Goal: Task Accomplishment & Management: Complete application form

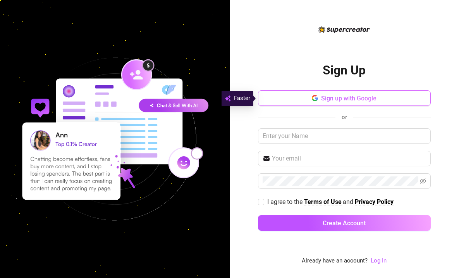
click at [310, 97] on button "Sign up with Google" at bounding box center [344, 98] width 173 height 16
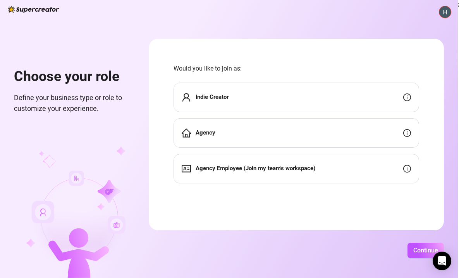
click at [384, 103] on div "Indie Creator" at bounding box center [297, 97] width 246 height 29
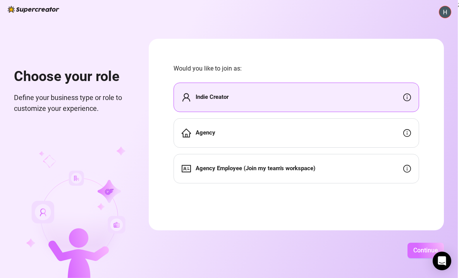
click at [439, 251] on span "Continue" at bounding box center [426, 250] width 25 height 7
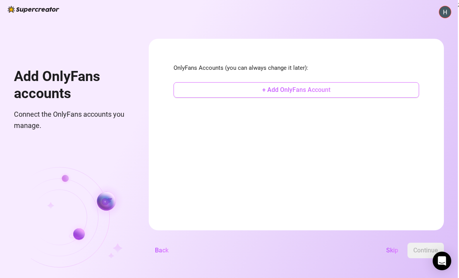
click at [331, 88] on span "+ Add OnlyFans Account" at bounding box center [297, 89] width 68 height 7
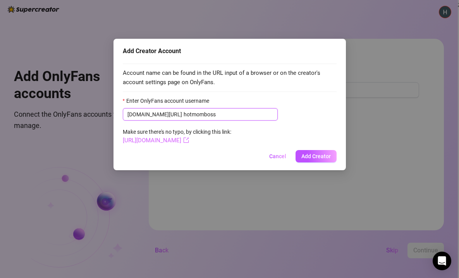
type input "hotmomboss"
click at [189, 140] on link "[URL][DOMAIN_NAME]" at bounding box center [156, 140] width 66 height 7
click at [320, 155] on span "Add Creator" at bounding box center [316, 156] width 29 height 6
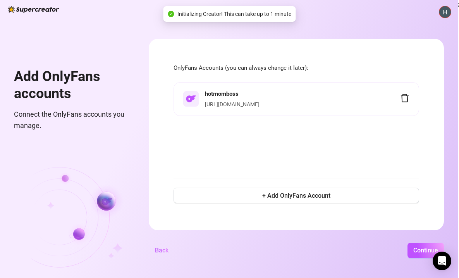
scroll to position [0, 27]
click at [432, 247] on span "Continue" at bounding box center [426, 250] width 25 height 7
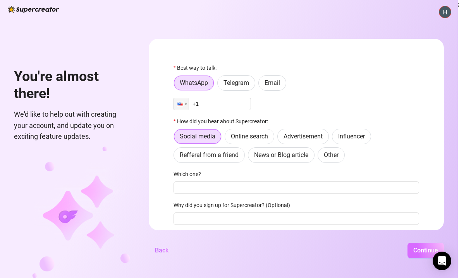
scroll to position [0, 3]
click at [249, 85] on span "Telegram" at bounding box center [237, 82] width 26 height 7
click at [220, 85] on input "Telegram" at bounding box center [220, 85] width 0 height 0
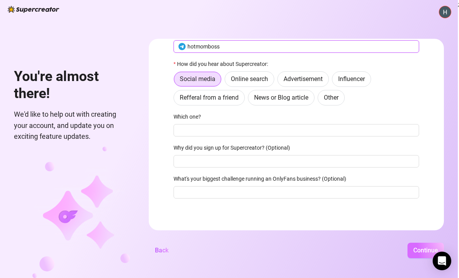
type input "hotmomboss"
click at [431, 245] on button "Continue" at bounding box center [426, 251] width 36 height 16
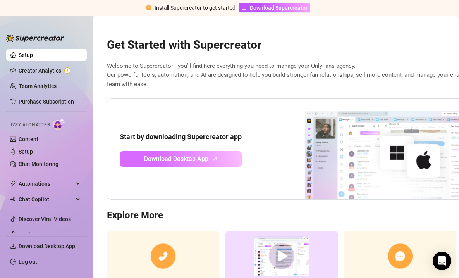
click at [229, 158] on link "Download Desktop App" at bounding box center [181, 159] width 122 height 16
